Goal: Information Seeking & Learning: Learn about a topic

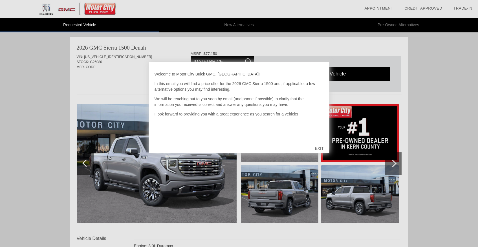
click at [321, 151] on div "EXIT" at bounding box center [319, 148] width 20 height 17
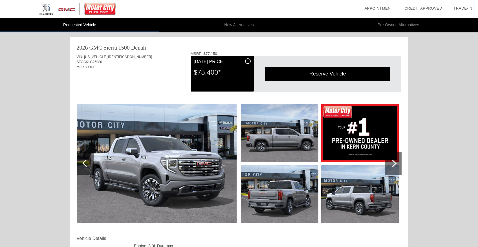
click at [223, 77] on div "$75,400*" at bounding box center [222, 72] width 57 height 15
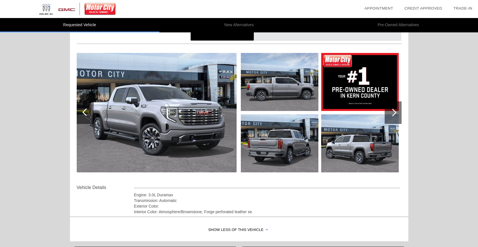
scroll to position [58, 0]
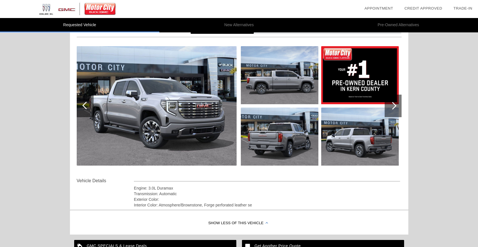
click at [200, 193] on div "Transmission: Automatic" at bounding box center [267, 194] width 266 height 6
click at [396, 107] on div at bounding box center [393, 106] width 17 height 23
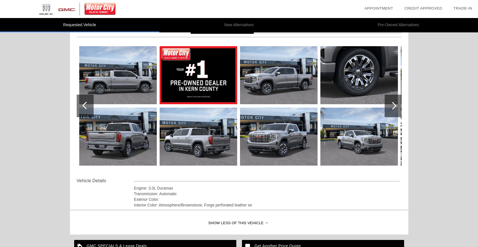
click at [396, 107] on div at bounding box center [393, 106] width 17 height 23
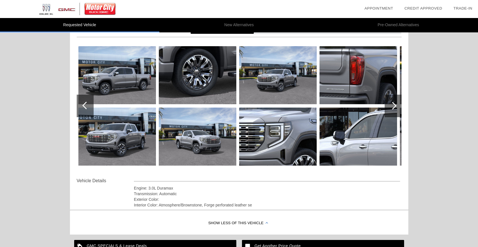
click at [396, 107] on div at bounding box center [393, 106] width 17 height 23
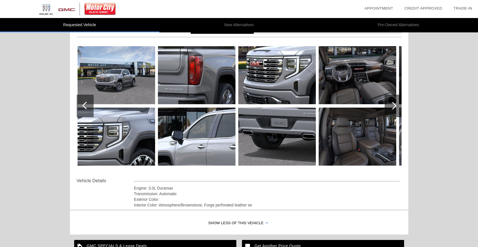
click at [396, 107] on div at bounding box center [393, 106] width 17 height 23
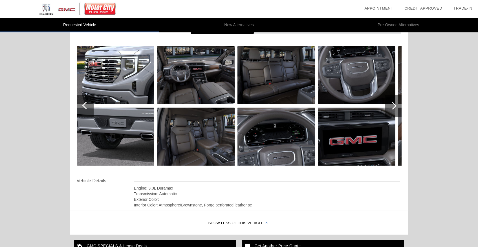
click at [396, 107] on div at bounding box center [393, 106] width 17 height 23
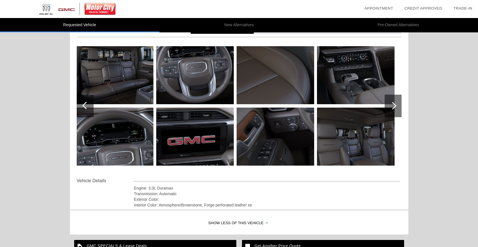
click at [396, 107] on div at bounding box center [393, 106] width 17 height 23
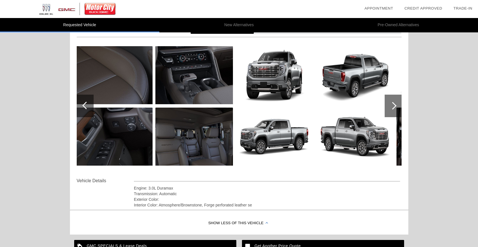
click at [396, 107] on div at bounding box center [393, 106] width 17 height 23
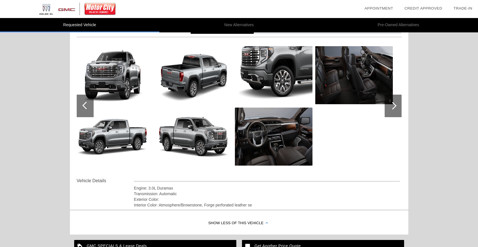
click at [396, 107] on div at bounding box center [393, 106] width 17 height 23
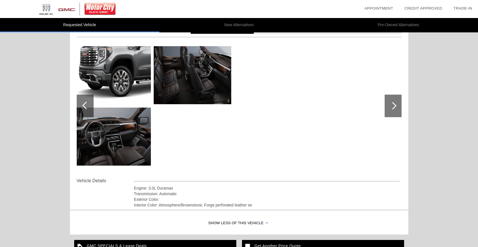
click at [396, 107] on div at bounding box center [393, 106] width 17 height 23
